Goal: Communication & Community: Connect with others

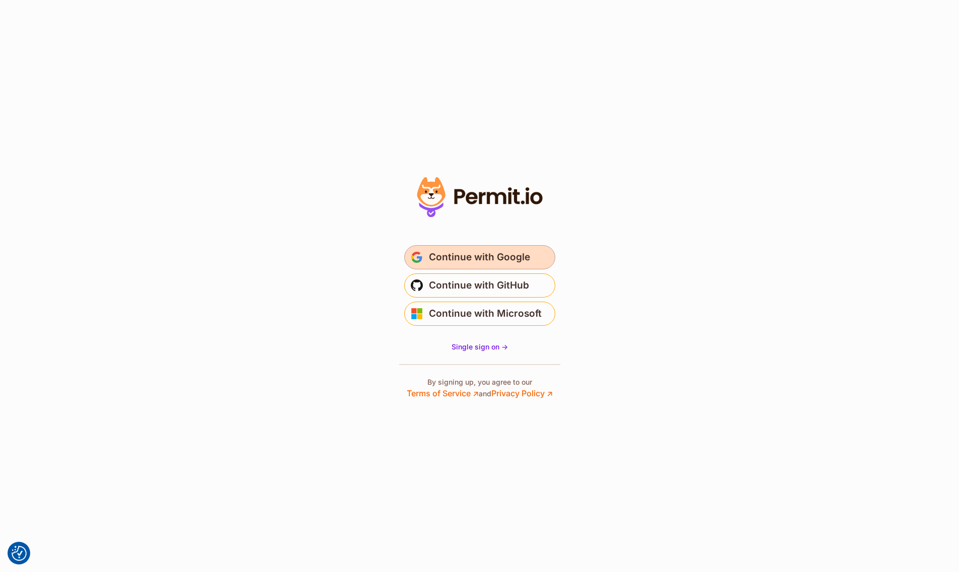
click at [516, 263] on span "Continue with Google" at bounding box center [479, 257] width 101 height 16
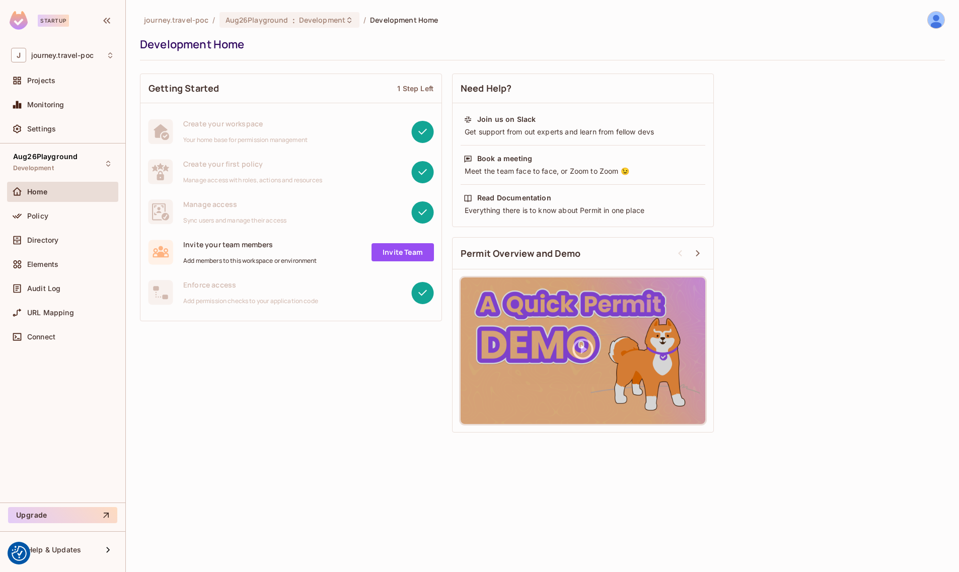
click at [405, 249] on link "Invite Team" at bounding box center [402, 252] width 62 height 18
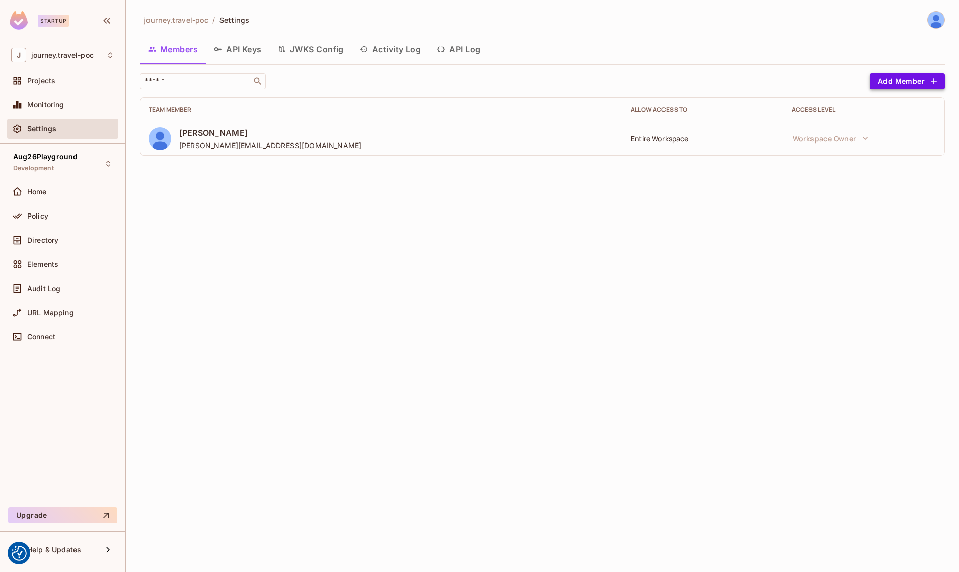
click at [908, 74] on button "Add Member" at bounding box center [907, 81] width 75 height 16
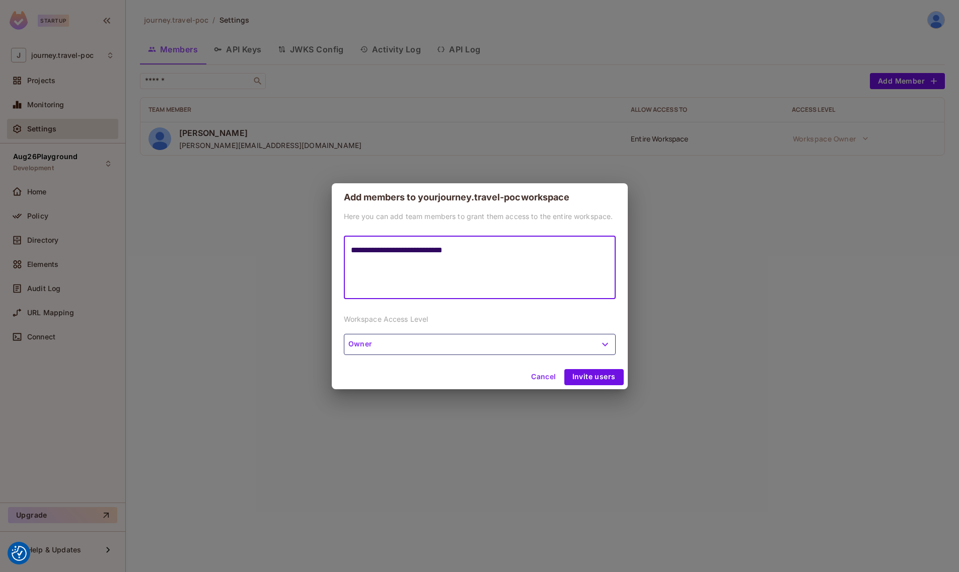
type textarea "**********"
click at [399, 347] on button "Owner" at bounding box center [480, 344] width 272 height 21
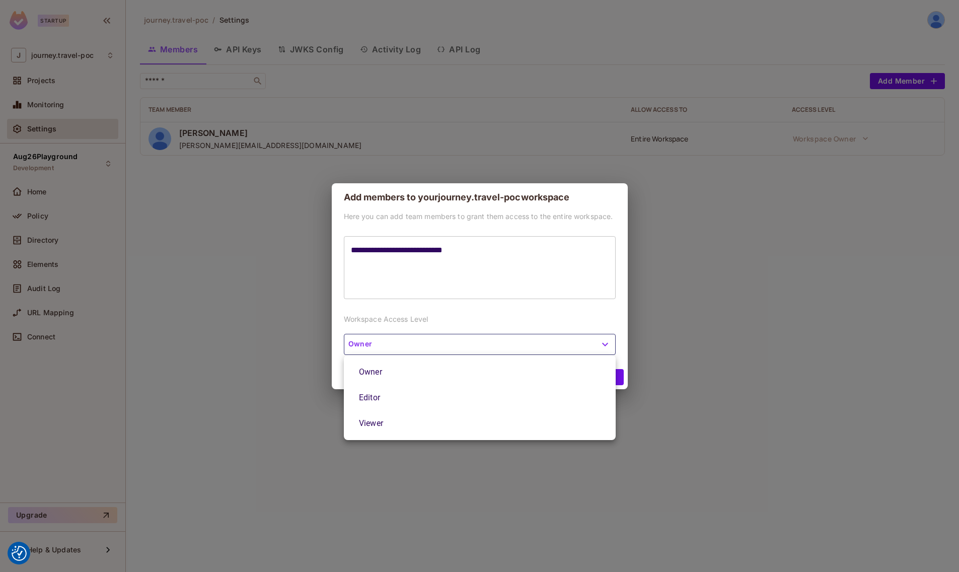
click at [437, 325] on div at bounding box center [479, 286] width 959 height 572
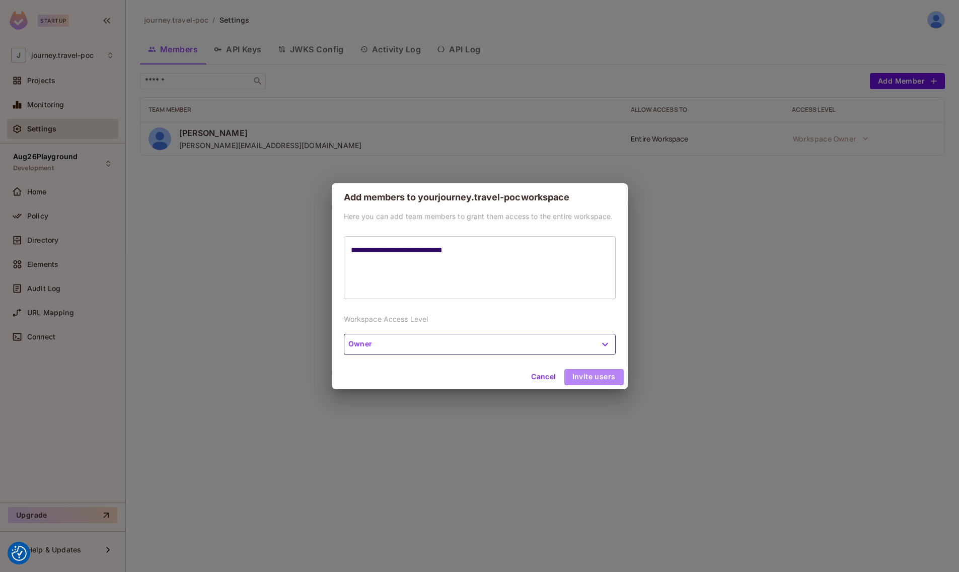
click at [621, 378] on button "Invite users" at bounding box center [593, 377] width 59 height 16
